Goal: Task Accomplishment & Management: Use online tool/utility

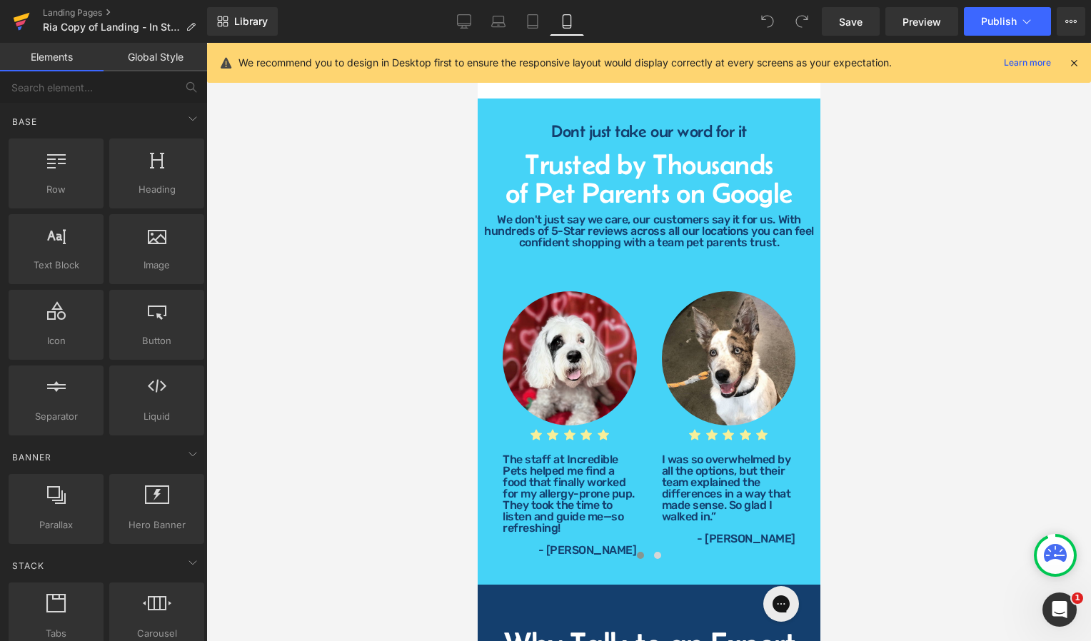
click at [25, 21] on icon at bounding box center [21, 23] width 10 height 6
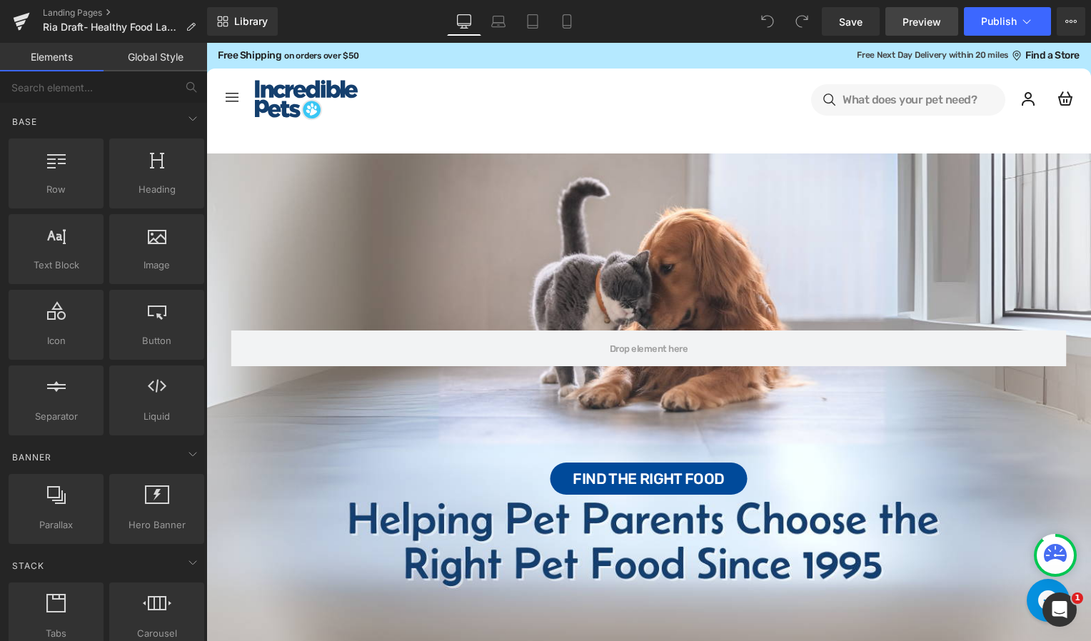
click at [927, 18] on span "Preview" at bounding box center [922, 21] width 39 height 15
click at [980, 19] on button "Publish" at bounding box center [1007, 21] width 87 height 29
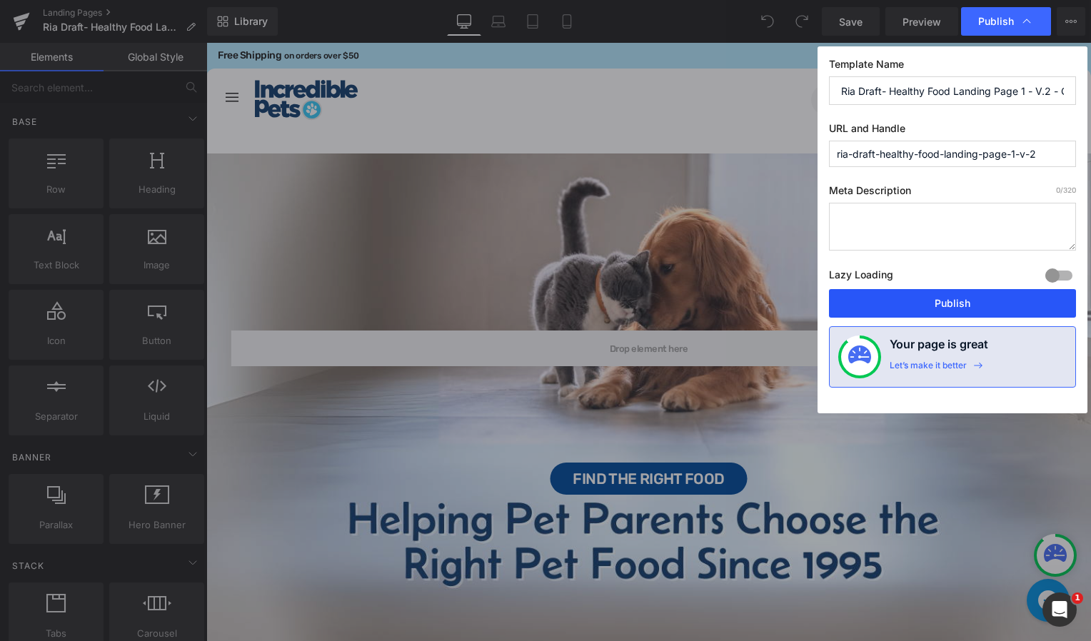
click at [956, 300] on button "Publish" at bounding box center [952, 303] width 247 height 29
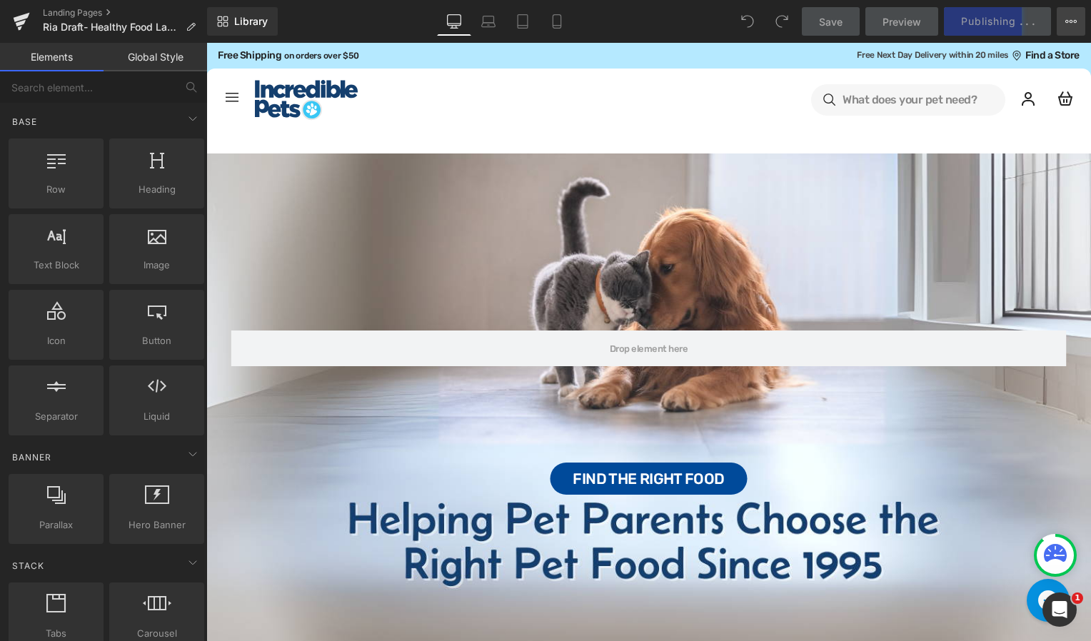
click at [1069, 24] on icon at bounding box center [1071, 21] width 11 height 11
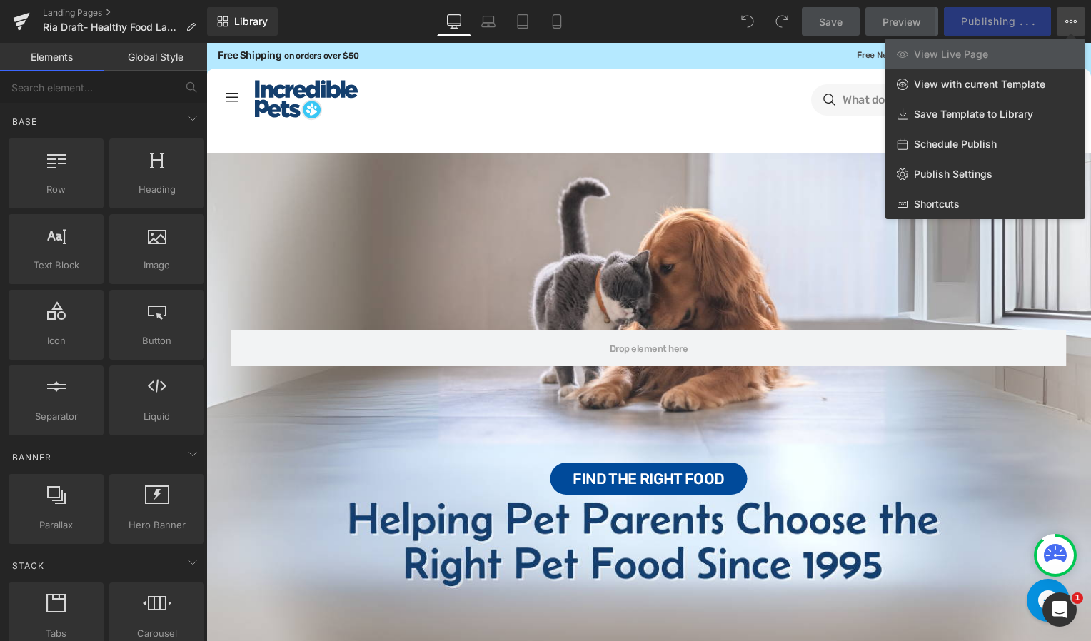
click at [1069, 24] on icon at bounding box center [1071, 21] width 11 height 11
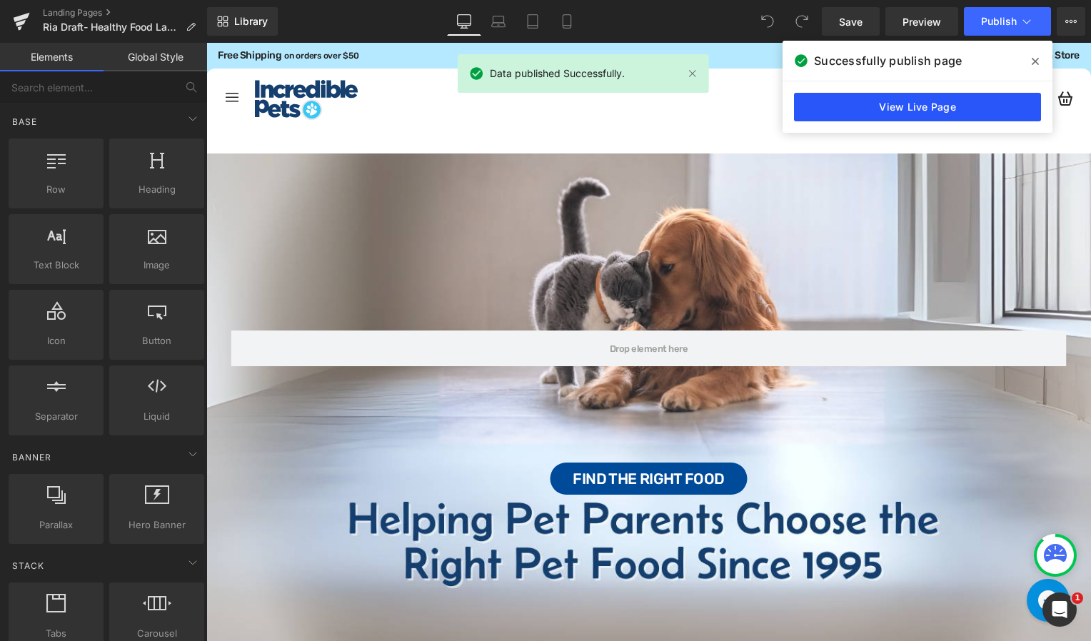
click at [954, 111] on link "View Live Page" at bounding box center [917, 107] width 247 height 29
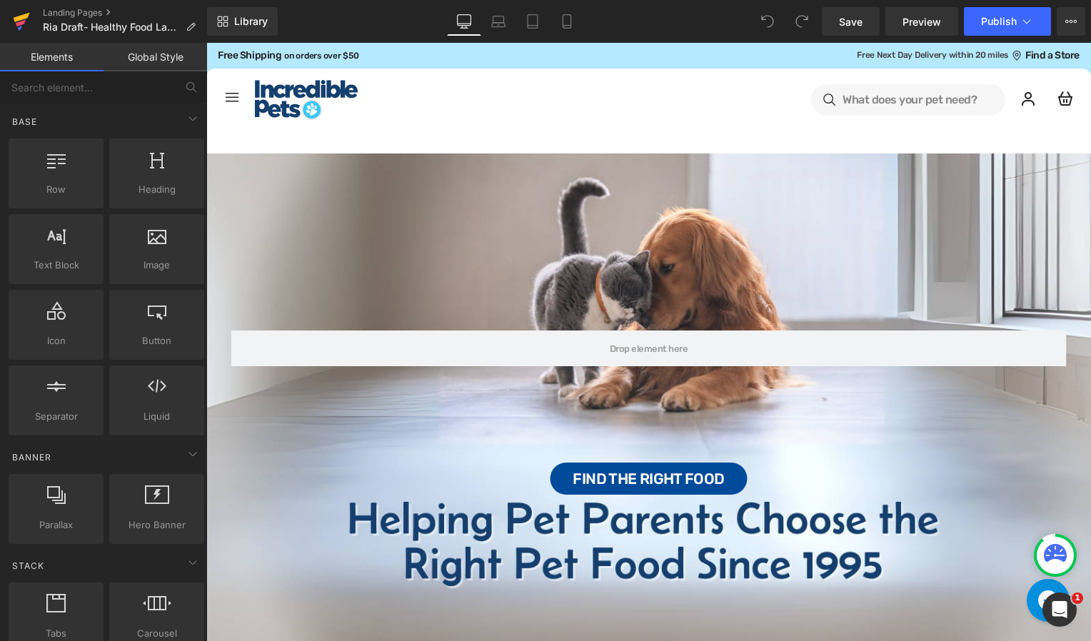
click at [22, 16] on icon at bounding box center [22, 17] width 16 height 9
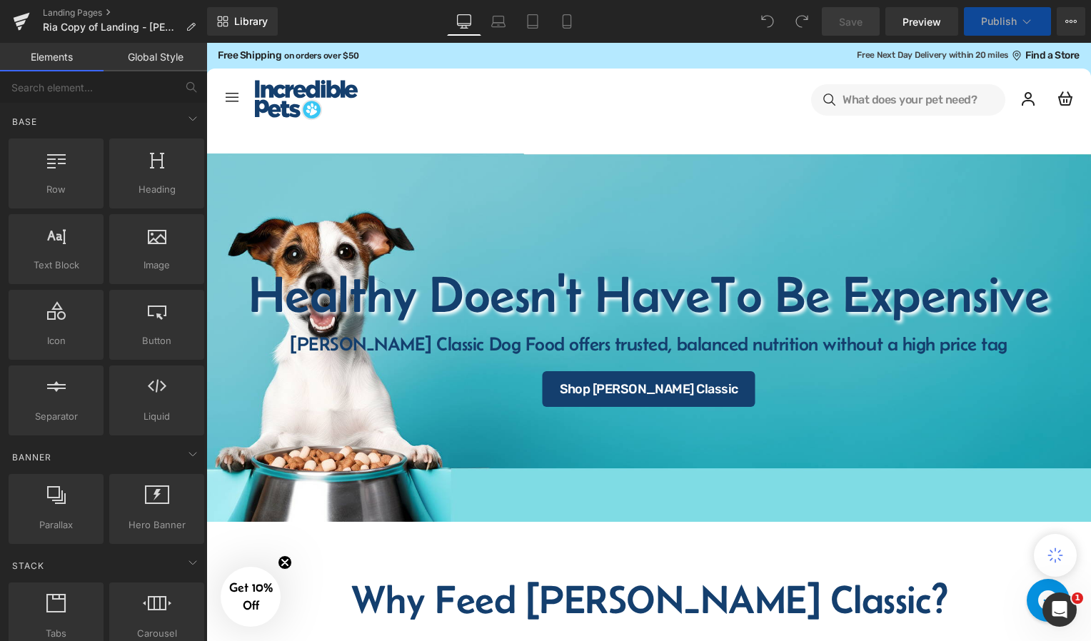
select select "30-lb"
click at [924, 30] on link "Preview" at bounding box center [922, 21] width 73 height 29
select select "15-lb"
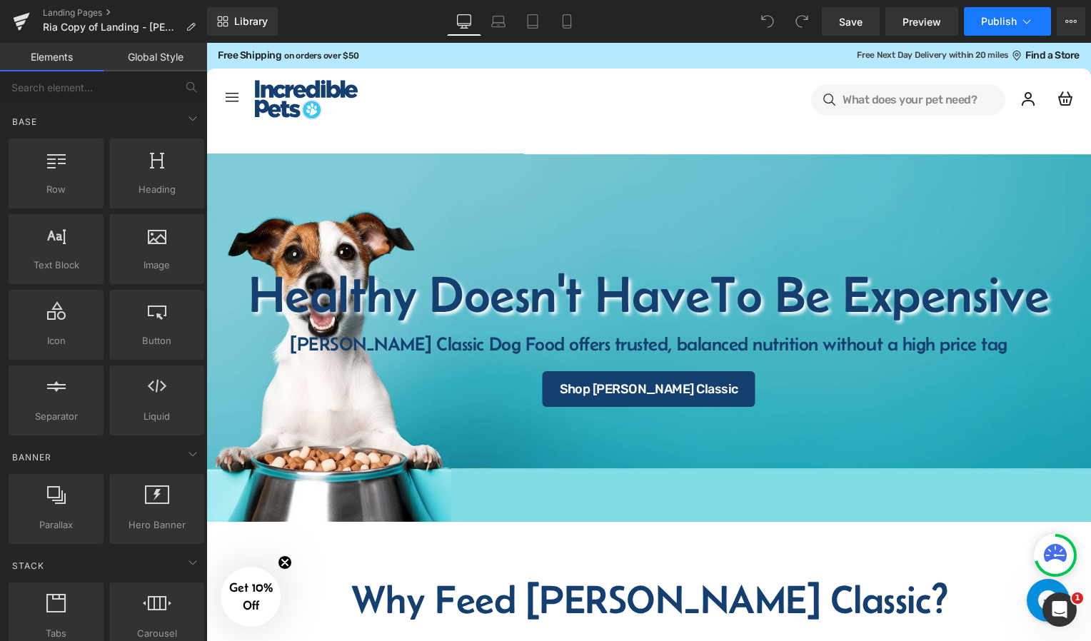
click at [996, 18] on span "Publish" at bounding box center [999, 21] width 36 height 11
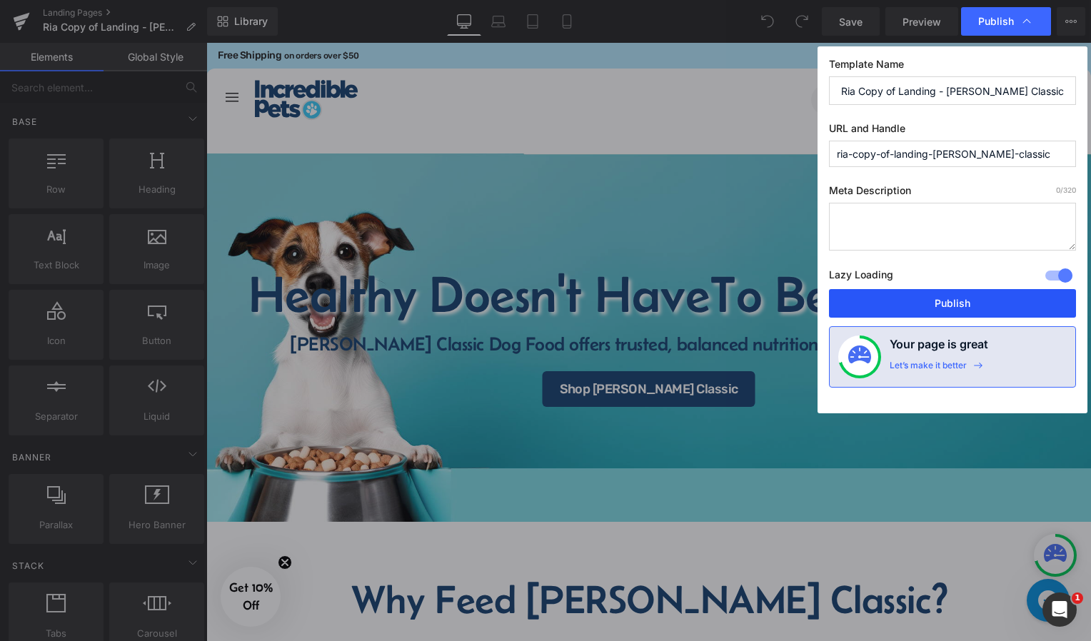
click at [919, 310] on button "Publish" at bounding box center [952, 303] width 247 height 29
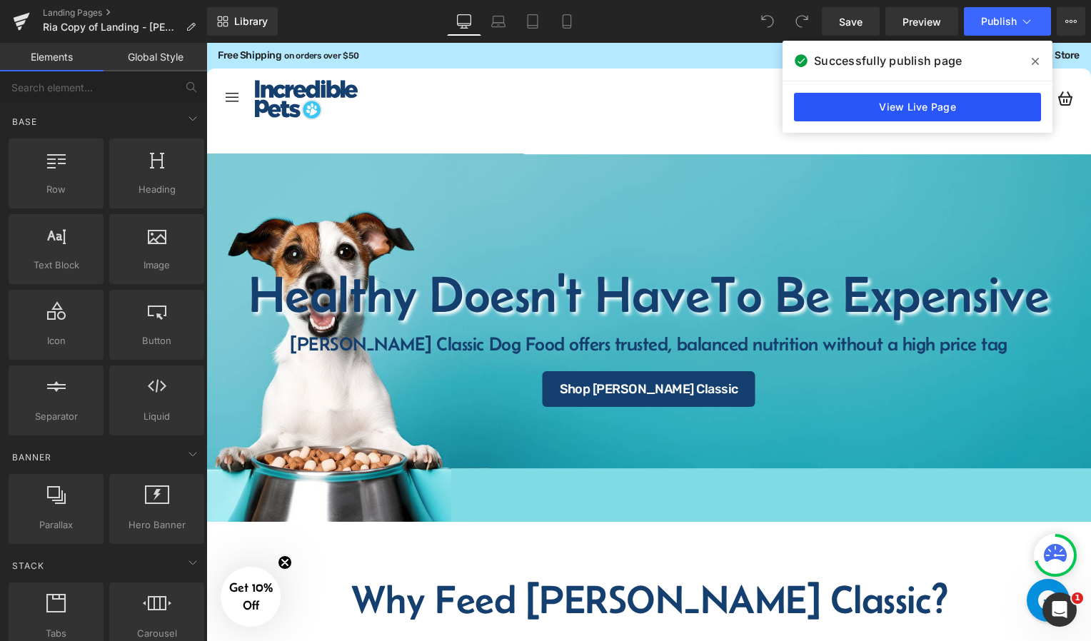
click at [857, 103] on link "View Live Page" at bounding box center [917, 107] width 247 height 29
